Goal: Navigation & Orientation: Find specific page/section

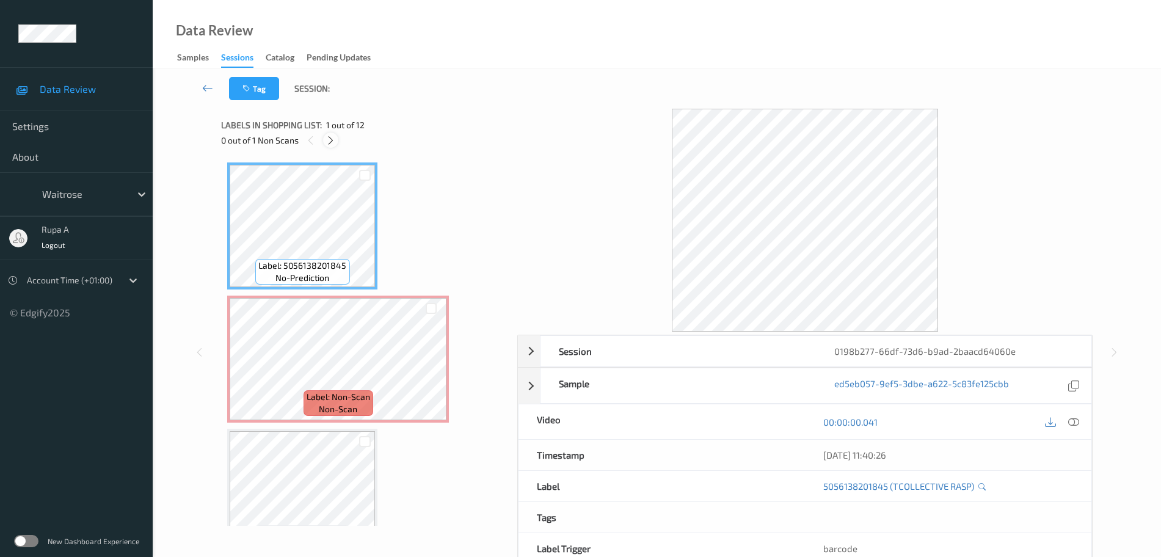
click at [328, 137] on icon at bounding box center [331, 140] width 10 height 11
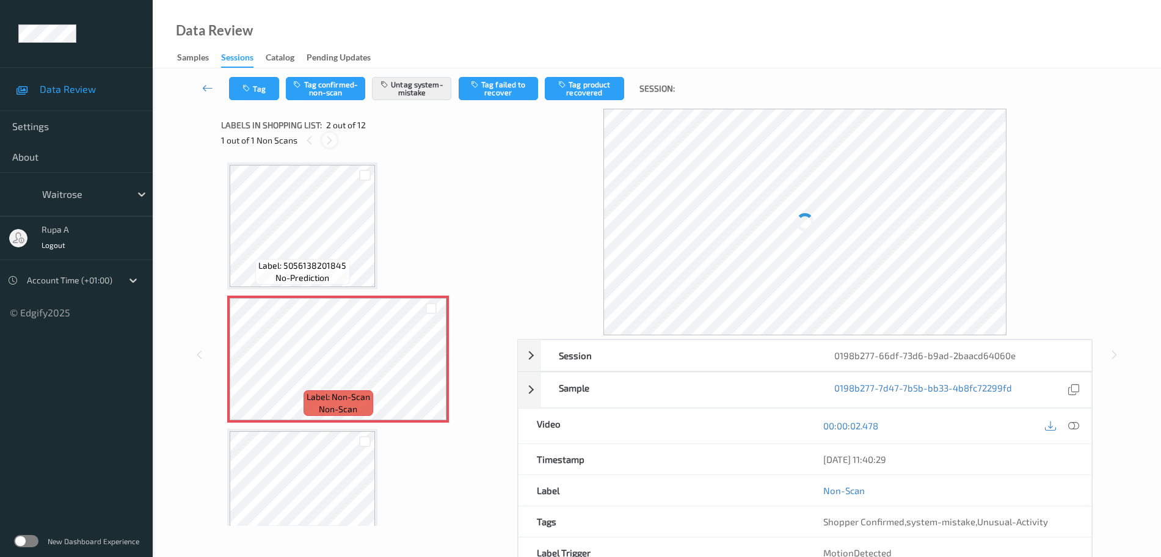
scroll to position [6, 0]
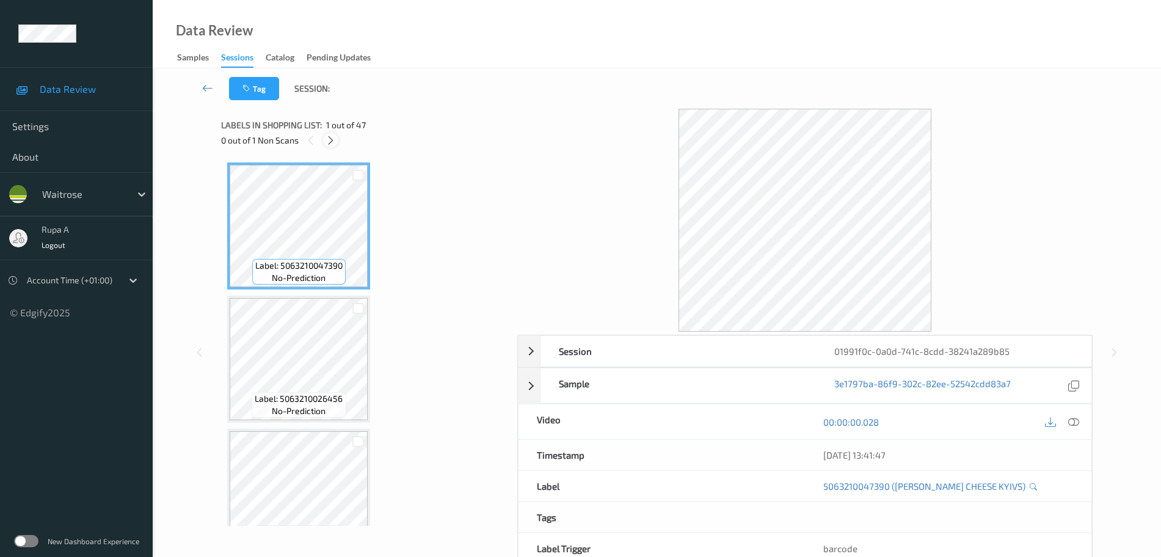
click at [334, 142] on icon at bounding box center [331, 140] width 10 height 11
